Goal: Navigation & Orientation: Find specific page/section

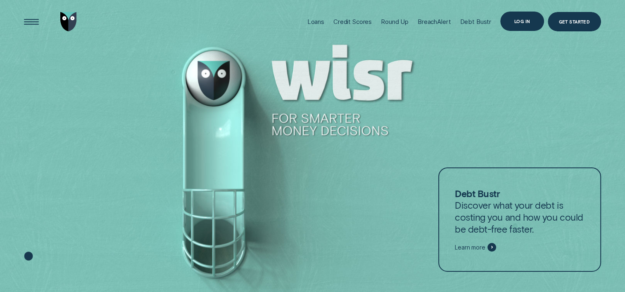
click at [520, 23] on div "Log in" at bounding box center [522, 21] width 16 height 4
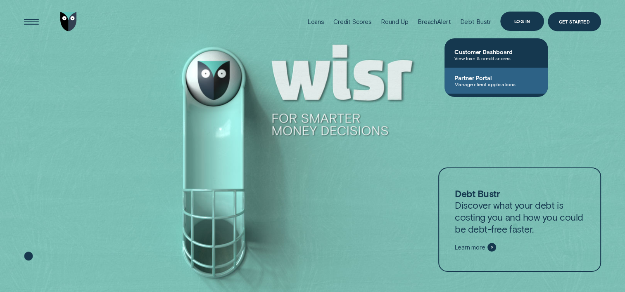
click at [480, 81] on span "Partner Portal" at bounding box center [495, 77] width 83 height 7
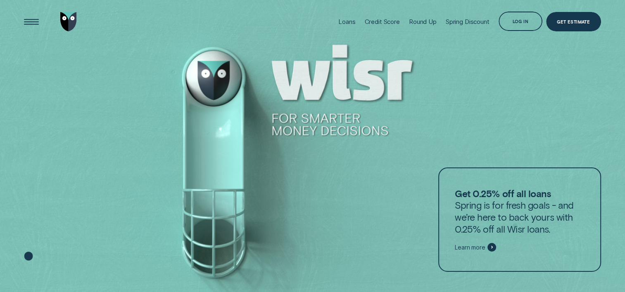
click at [514, 100] on div at bounding box center [312, 146] width 625 height 293
click at [576, 21] on div "Get Estimate" at bounding box center [573, 22] width 33 height 4
